Goal: Task Accomplishment & Management: Manage account settings

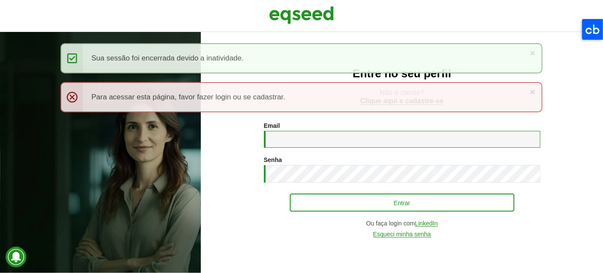
type input "**********"
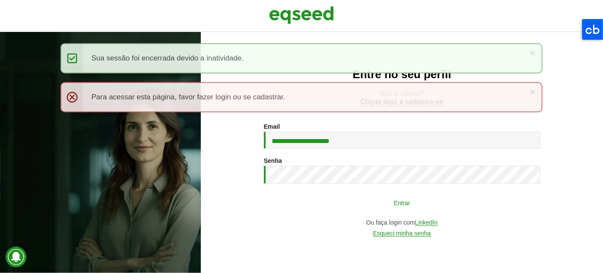
click at [377, 199] on button "Entrar" at bounding box center [402, 202] width 225 height 16
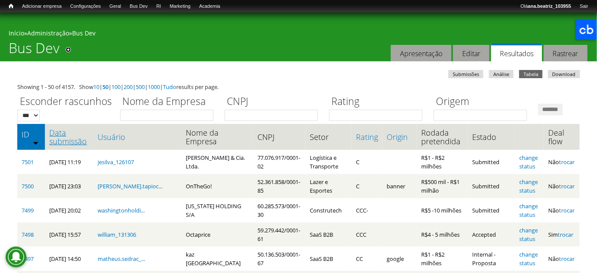
click at [59, 146] on link "Data submissão" at bounding box center [69, 136] width 40 height 17
